Goal: Find specific page/section: Find specific page/section

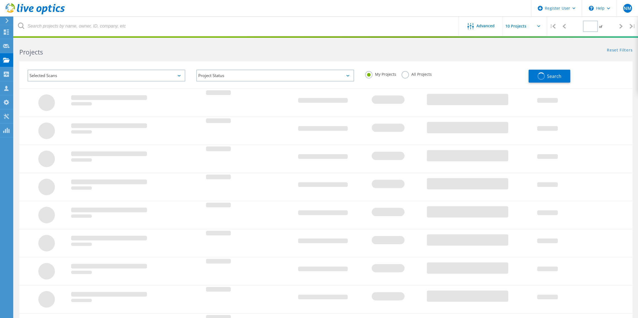
type input "1"
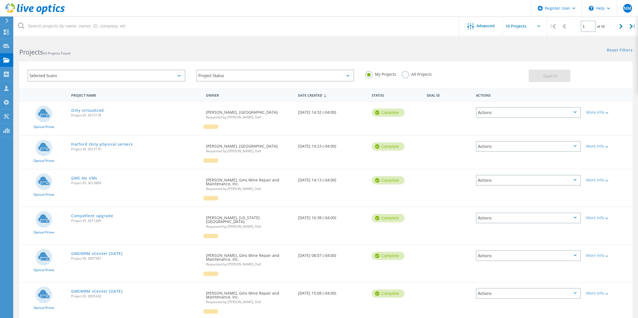
click at [408, 75] on label "All Projects" at bounding box center [416, 73] width 30 height 5
click at [0, 0] on input "All Projects" at bounding box center [0, 0] width 0 height 0
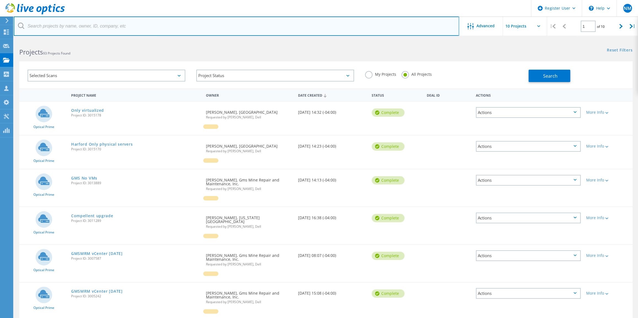
click at [362, 31] on input "text" at bounding box center [236, 26] width 445 height 19
type input "GIII"
